Goal: Transaction & Acquisition: Purchase product/service

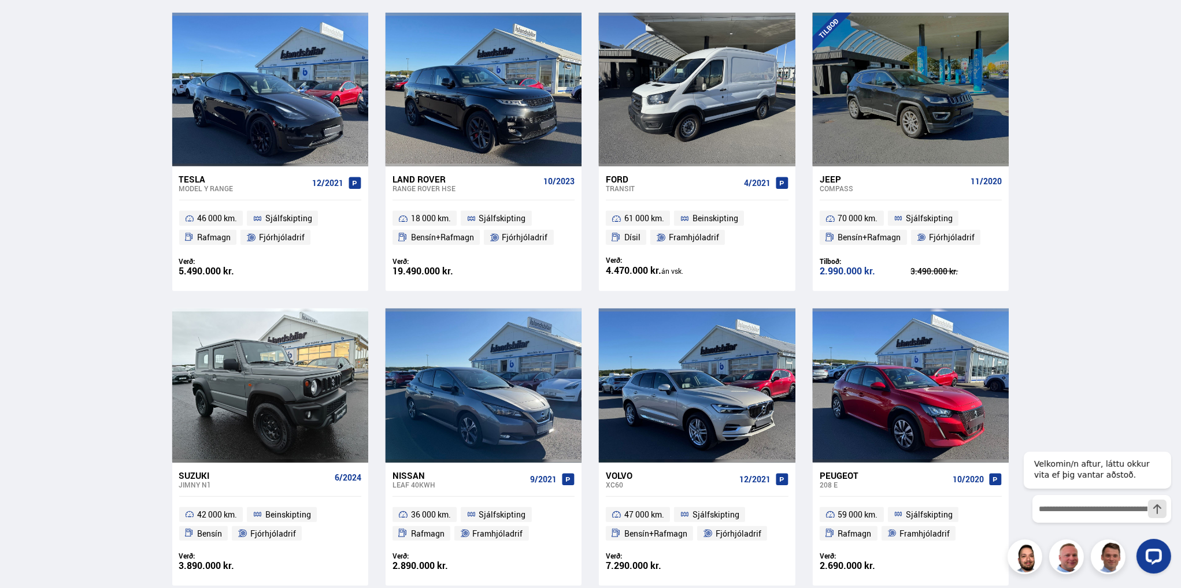
scroll to position [1561, 0]
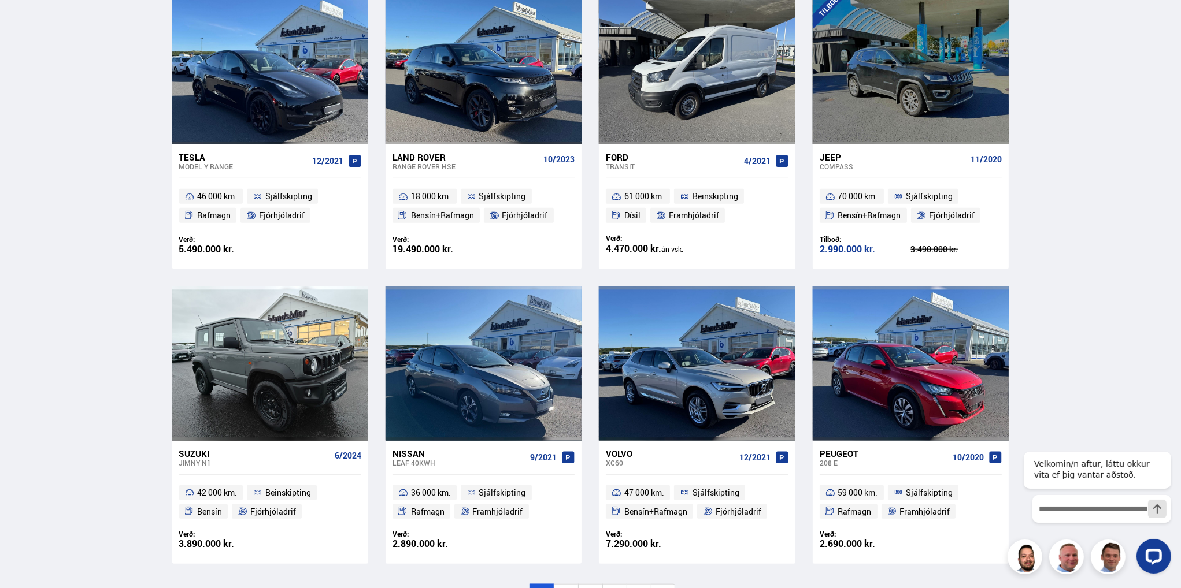
scroll to position [1619, 0]
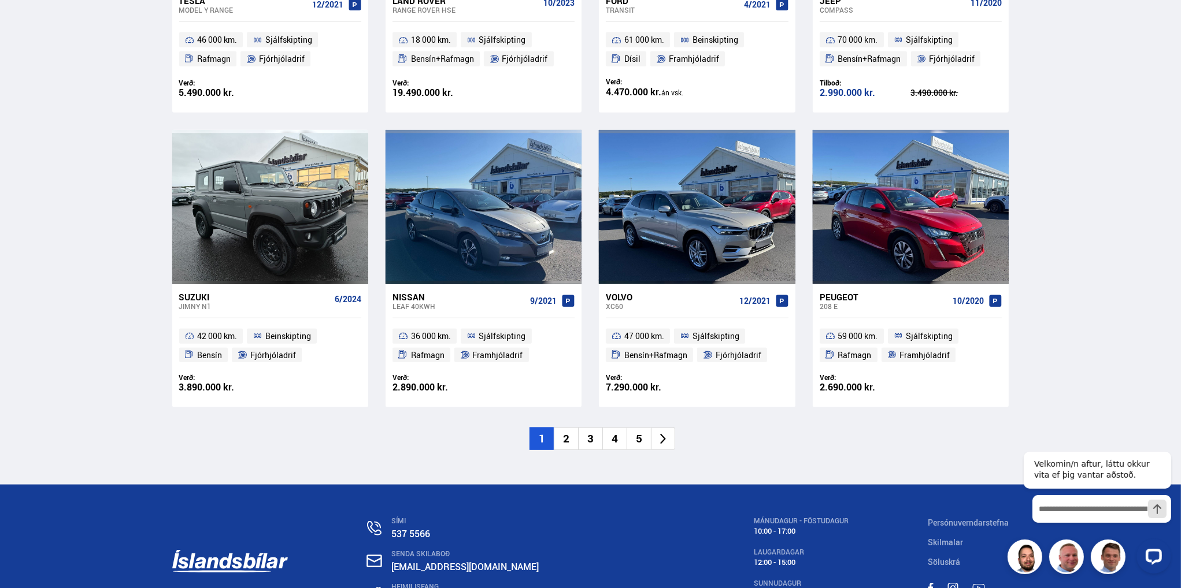
click at [569, 437] on li "2" at bounding box center [566, 439] width 24 height 23
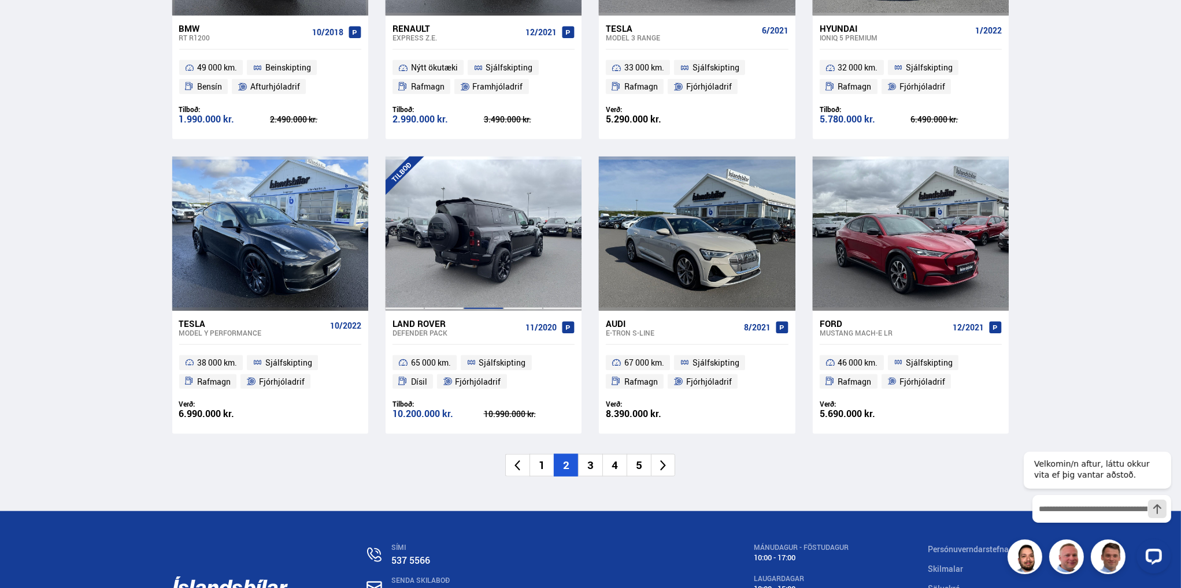
scroll to position [1619, 0]
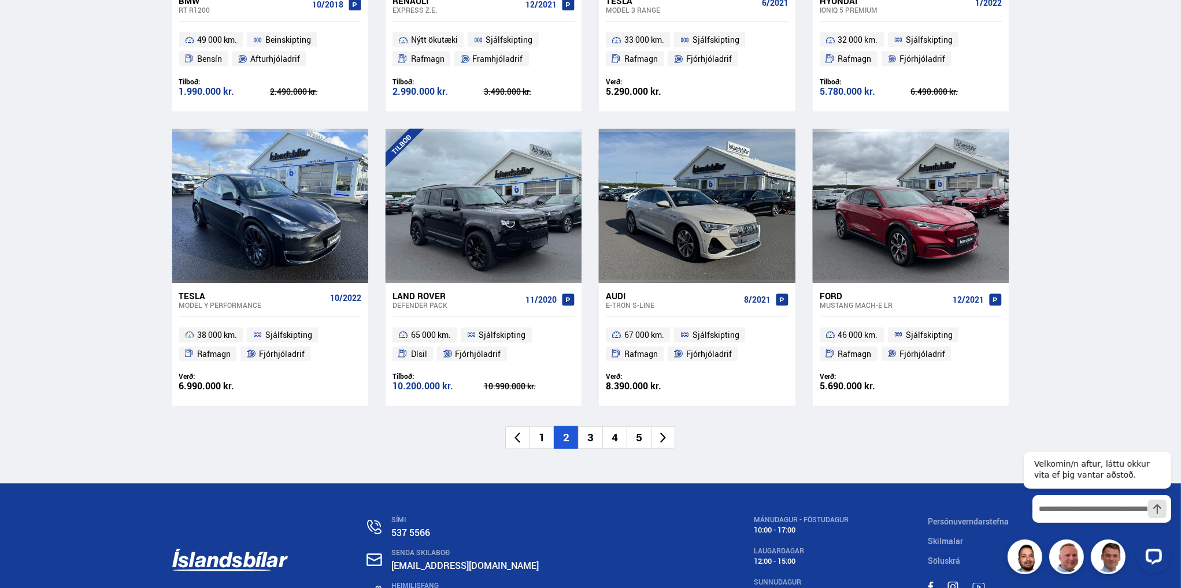
click at [583, 440] on li "3" at bounding box center [590, 438] width 24 height 23
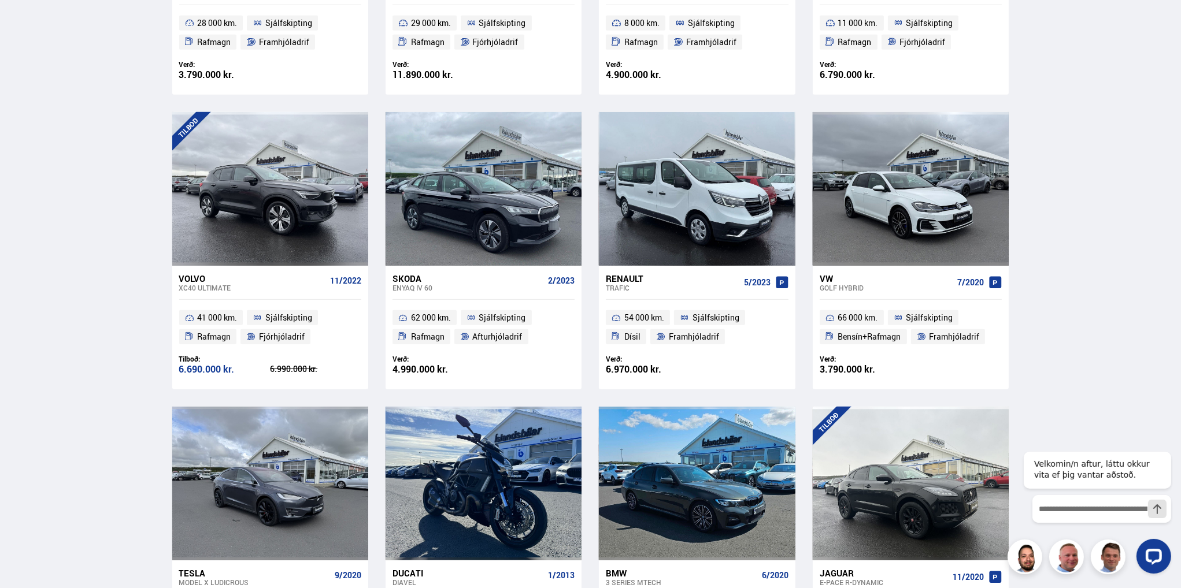
scroll to position [751, 0]
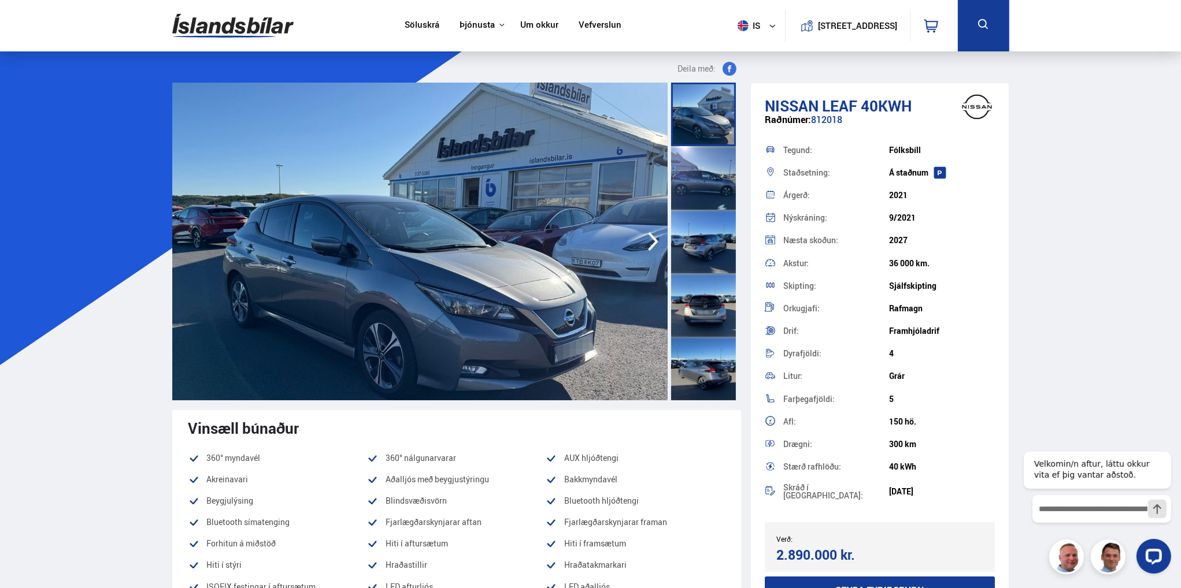
click at [514, 271] on img at bounding box center [419, 242] width 495 height 318
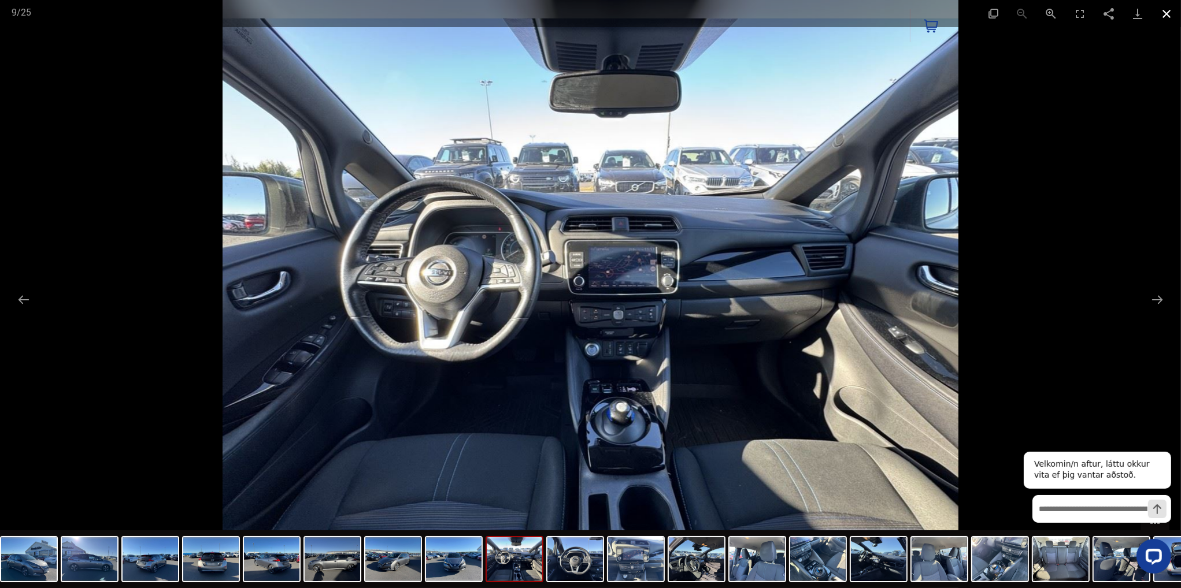
click at [1162, 14] on button "Close gallery" at bounding box center [1166, 13] width 29 height 27
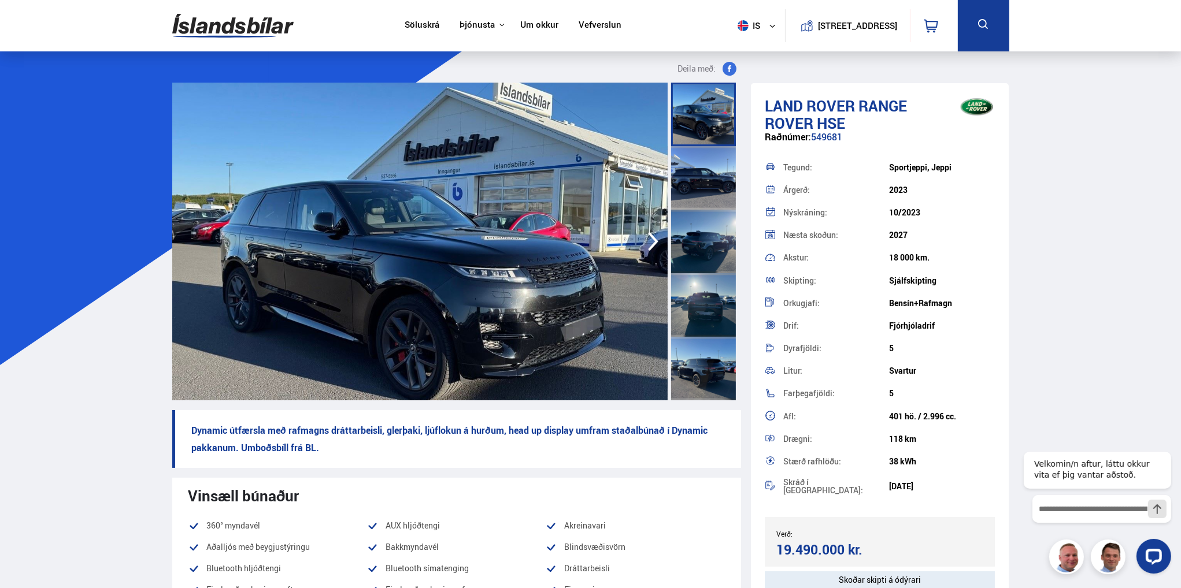
click at [451, 246] on img at bounding box center [419, 242] width 495 height 318
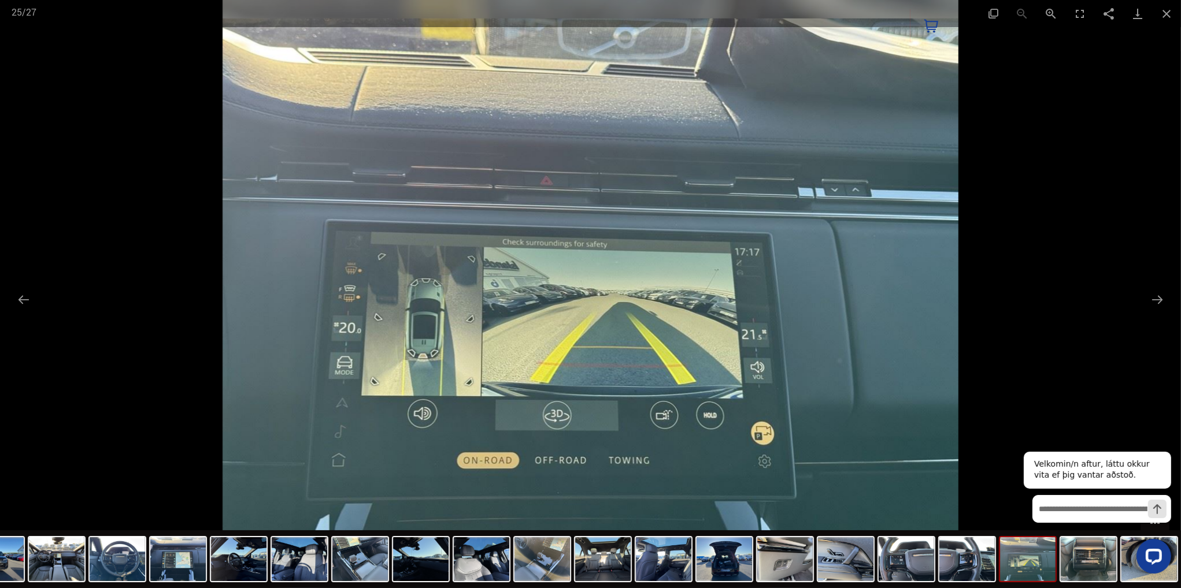
click at [80, 237] on div at bounding box center [590, 294] width 1181 height 588
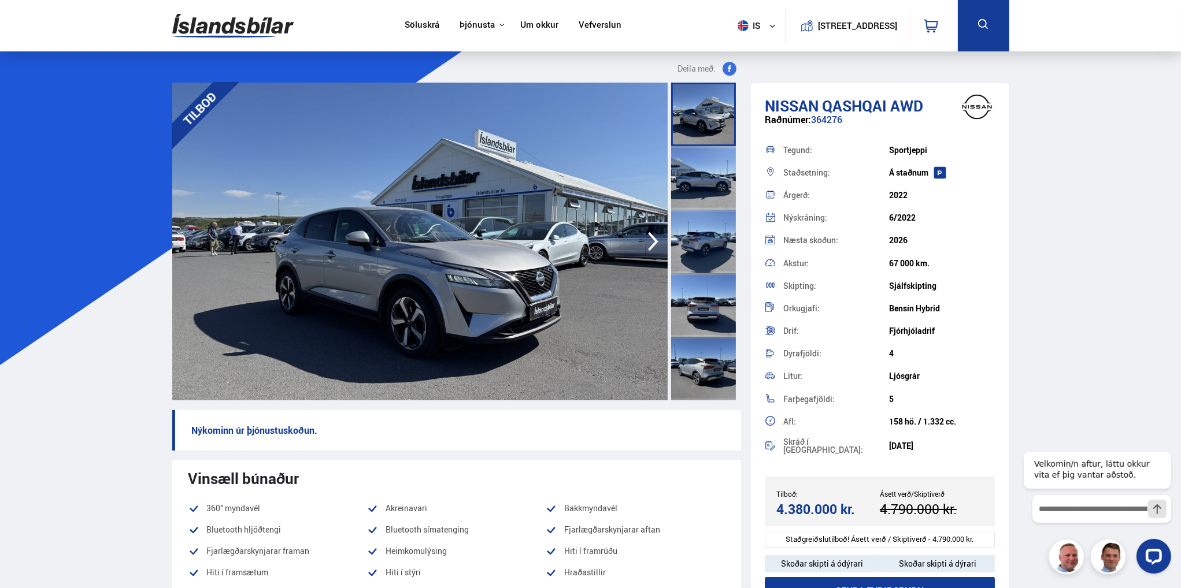
click at [456, 256] on img at bounding box center [419, 242] width 495 height 318
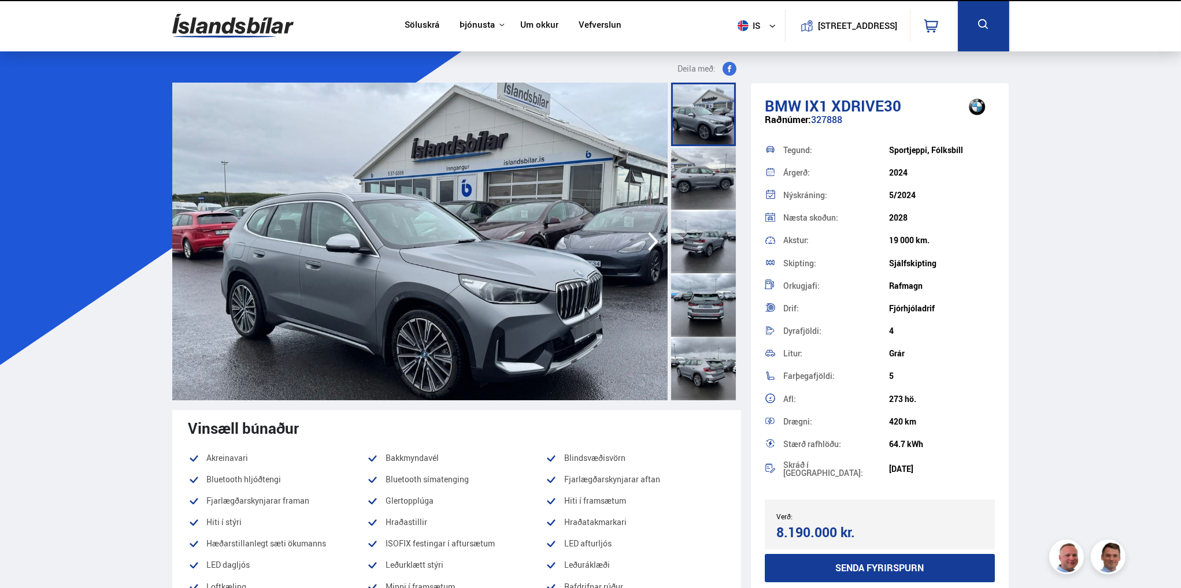
click at [420, 270] on img at bounding box center [419, 242] width 495 height 318
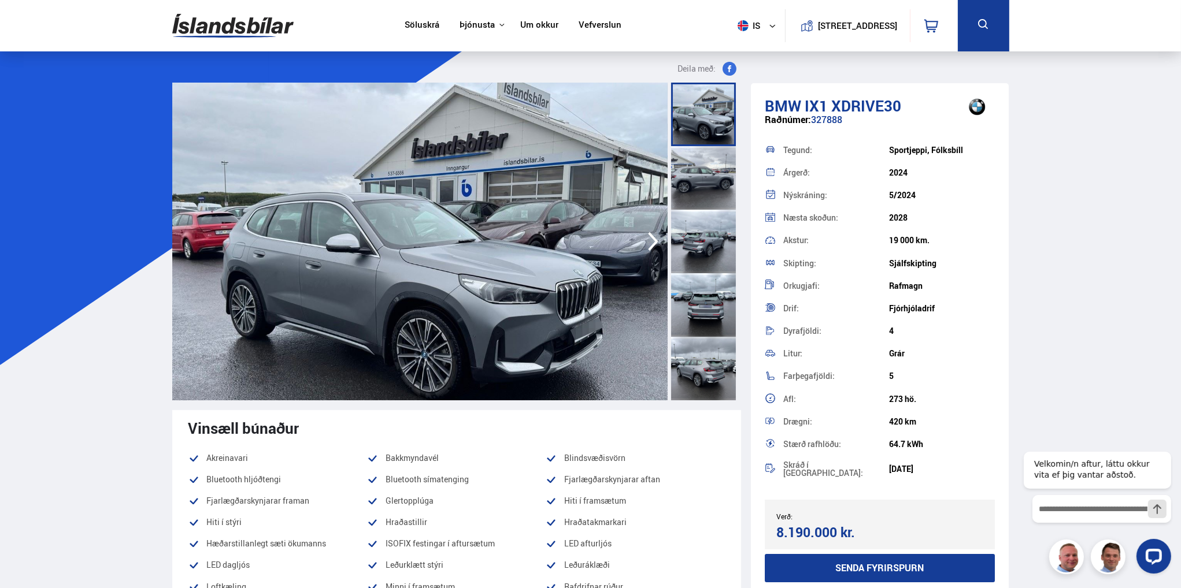
click at [450, 261] on img at bounding box center [419, 242] width 495 height 318
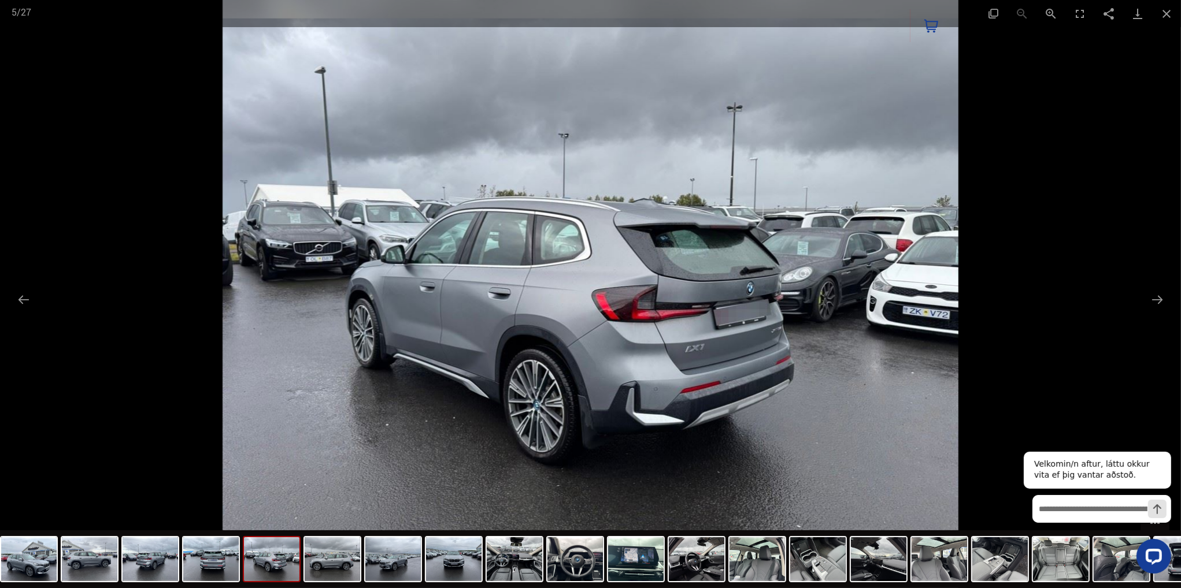
click at [160, 174] on div at bounding box center [590, 294] width 1181 height 588
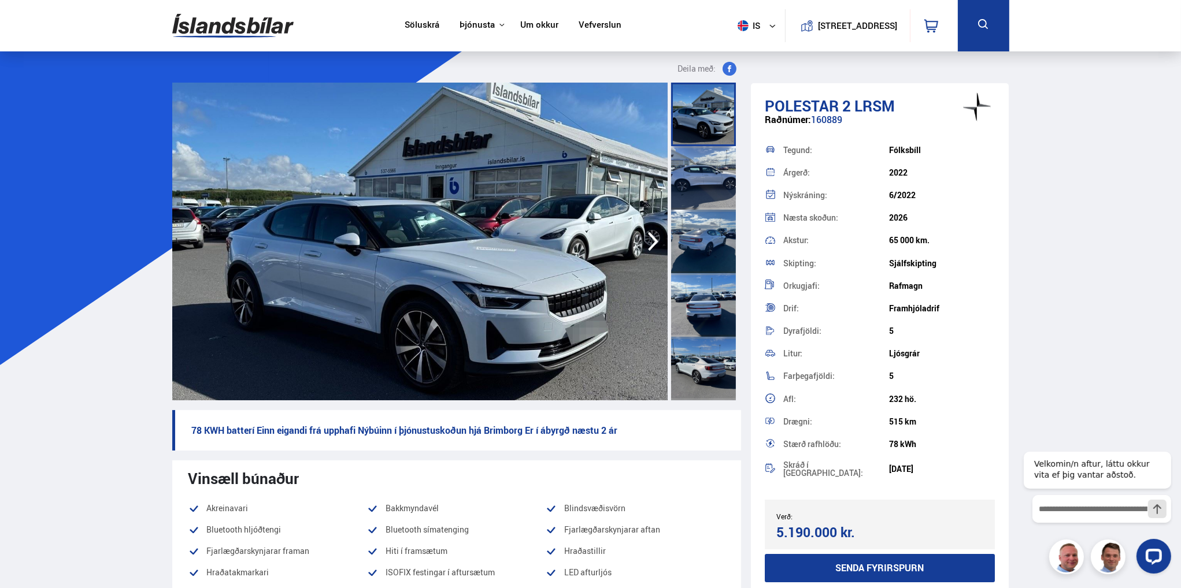
click at [435, 236] on img at bounding box center [419, 242] width 495 height 318
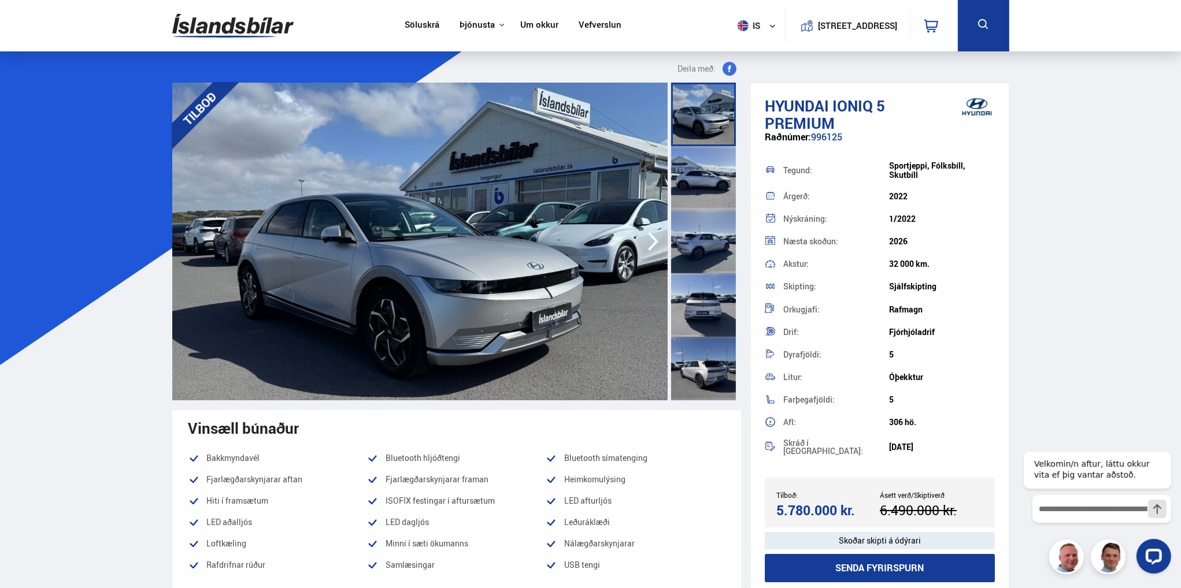
click at [442, 257] on img at bounding box center [419, 242] width 495 height 318
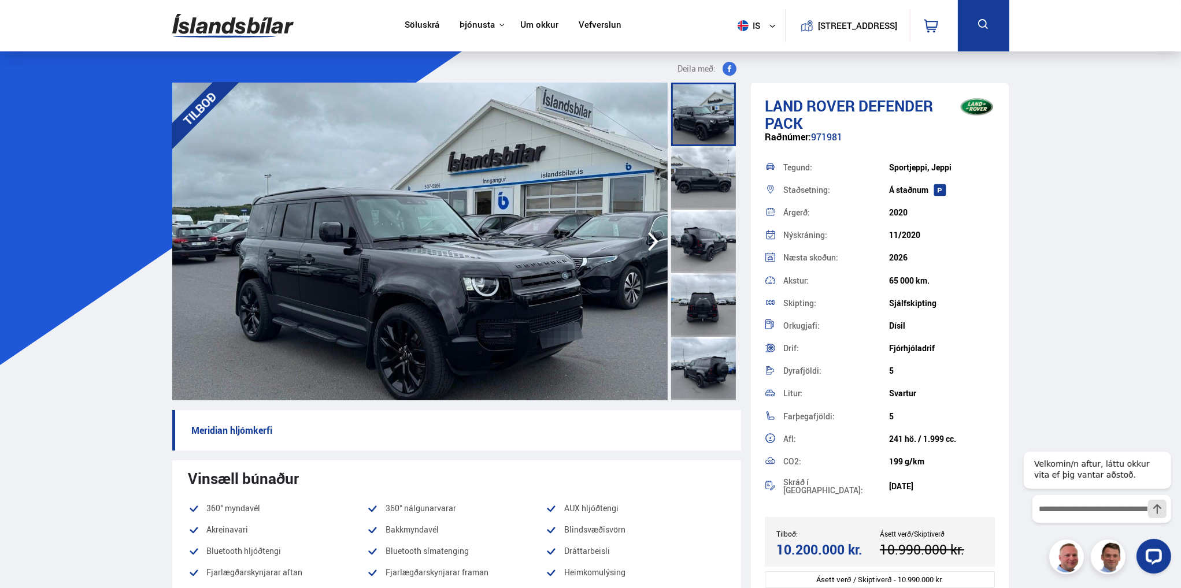
click at [424, 256] on img at bounding box center [419, 242] width 495 height 318
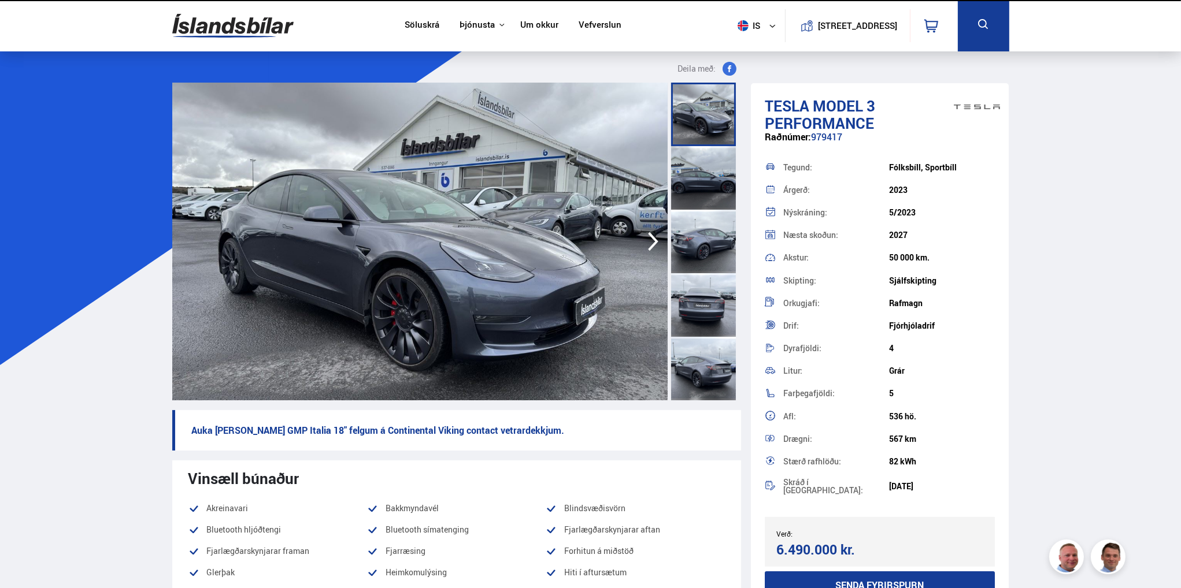
click at [405, 301] on img at bounding box center [419, 242] width 495 height 318
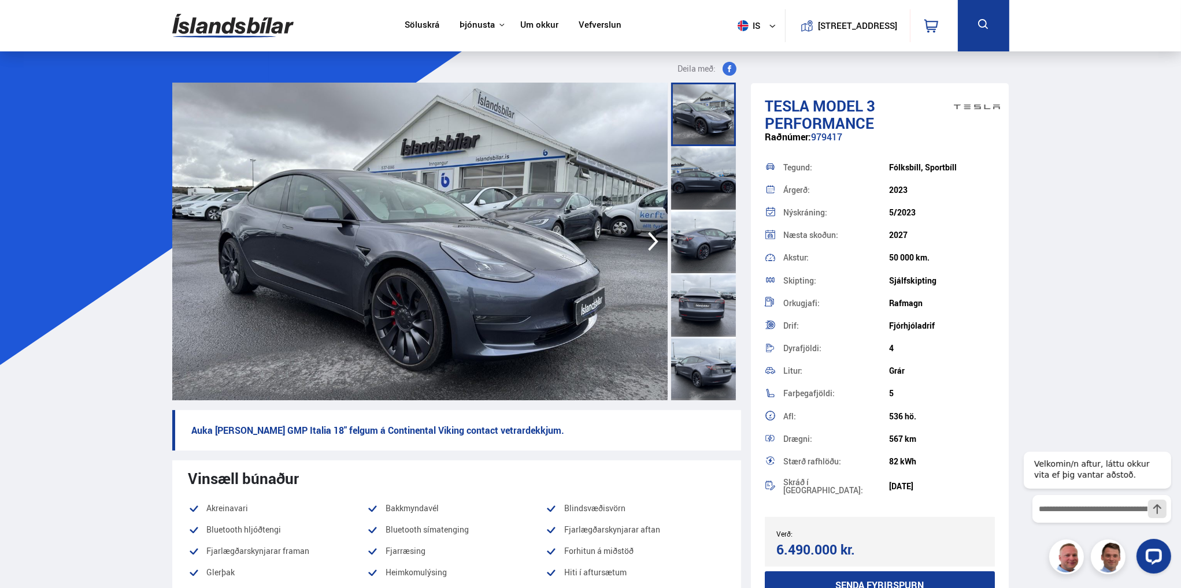
click at [328, 268] on img at bounding box center [419, 242] width 495 height 318
